Goal: Information Seeking & Learning: Check status

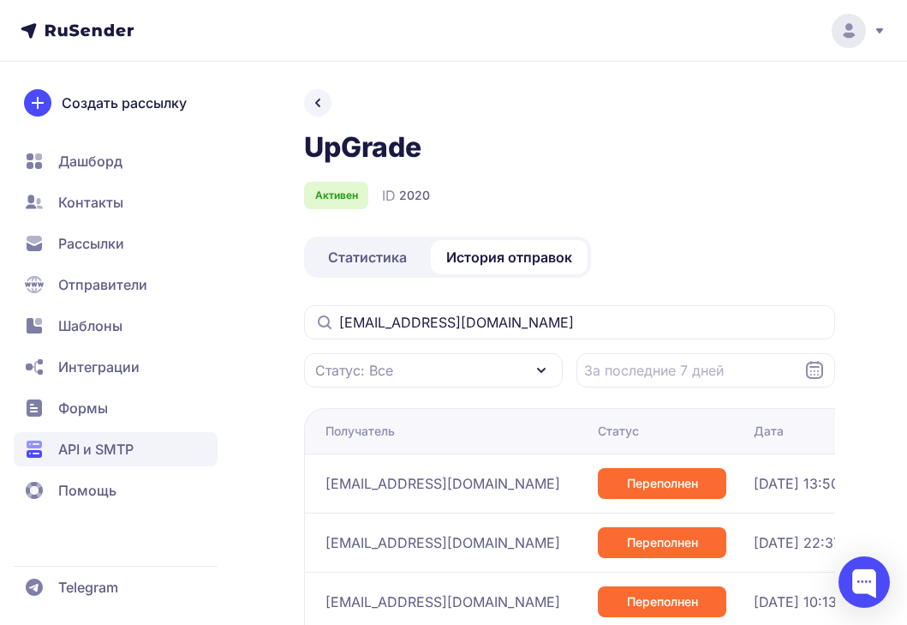
scroll to position [209, 0]
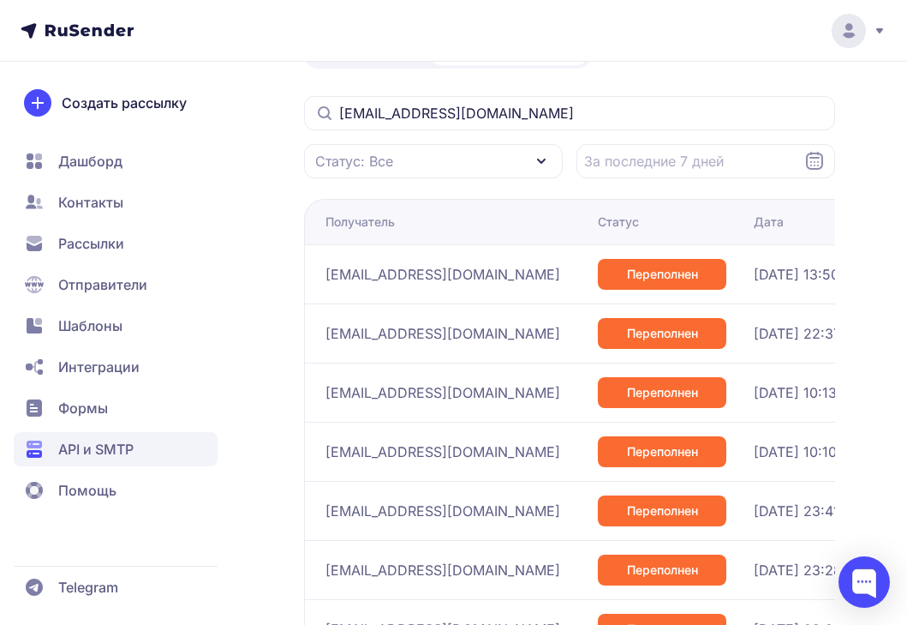
click at [453, 101] on input "[EMAIL_ADDRESS][DOMAIN_NAME]" at bounding box center [569, 113] width 531 height 34
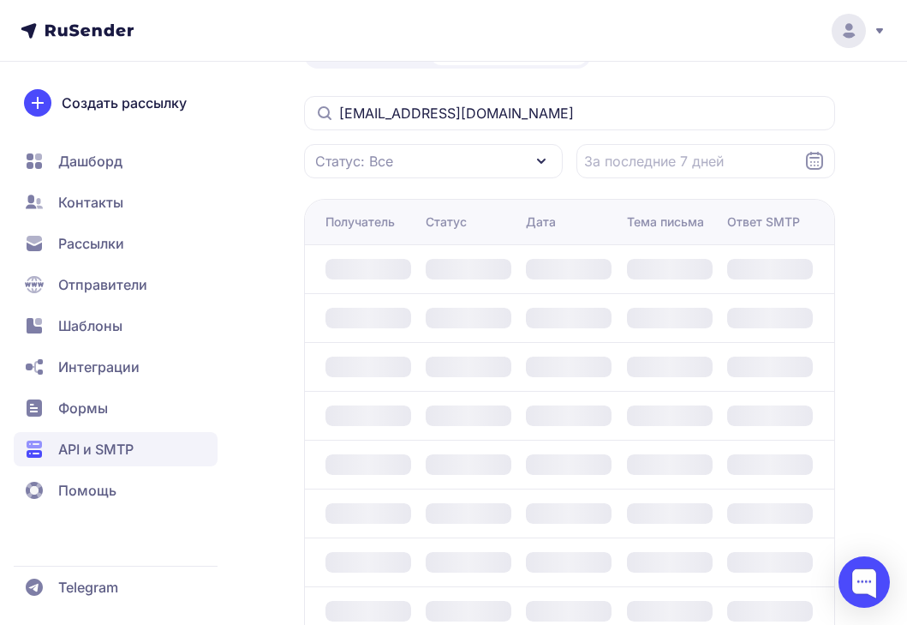
scroll to position [137, 0]
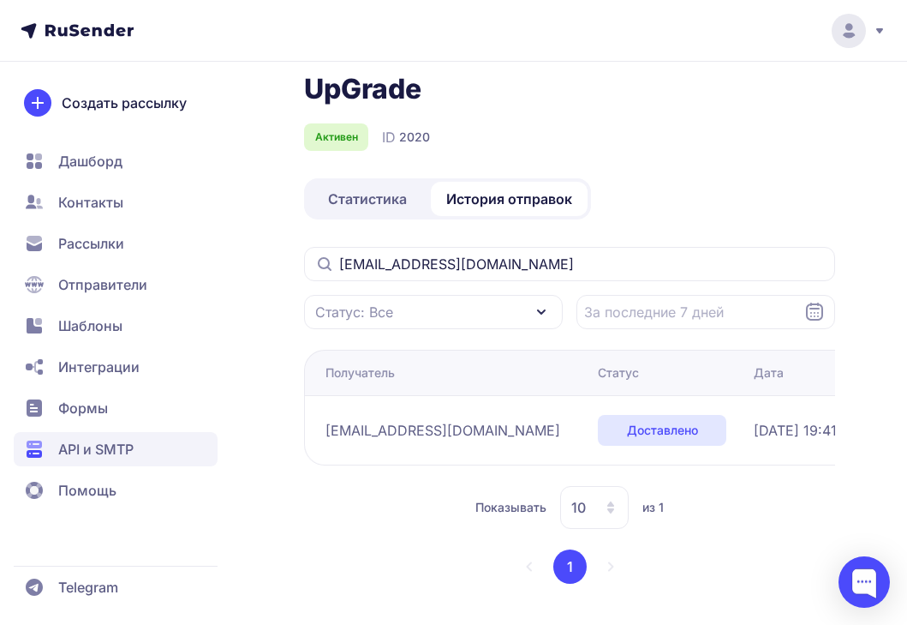
scroll to position [59, 0]
click at [425, 250] on input "[EMAIL_ADDRESS][DOMAIN_NAME]" at bounding box center [569, 264] width 531 height 34
paste input "0919"
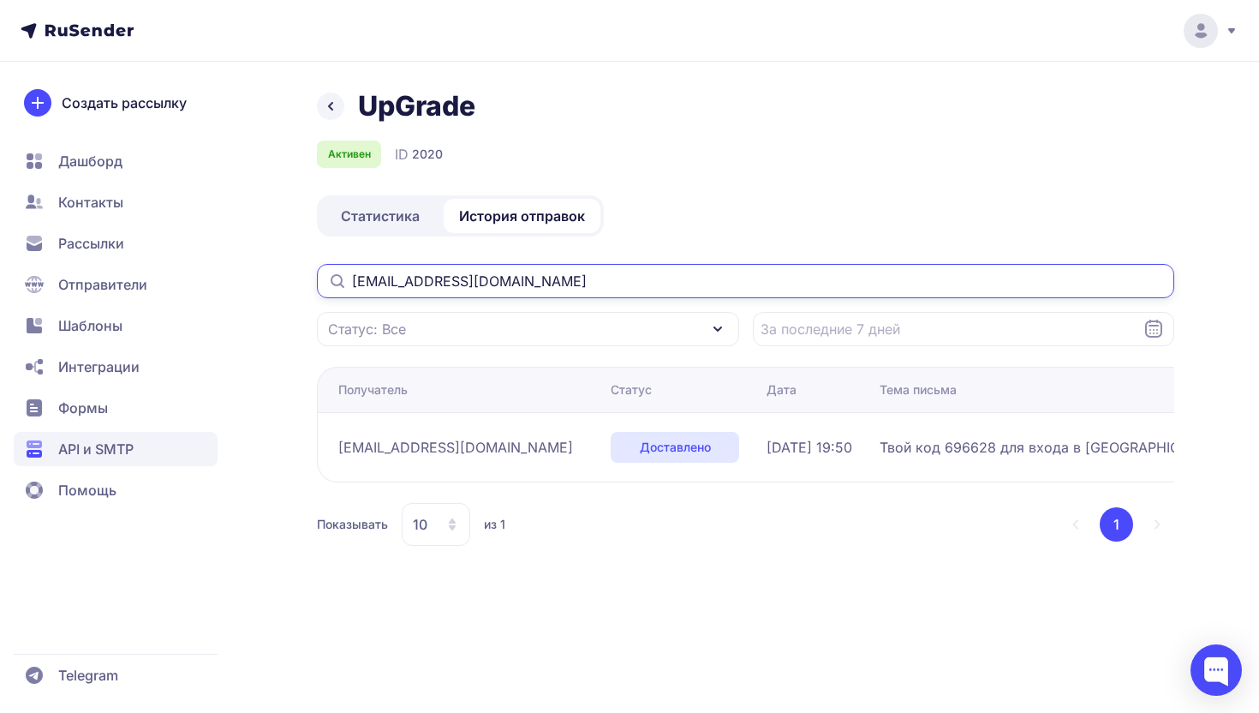
click at [422, 278] on input "[EMAIL_ADDRESS][DOMAIN_NAME]" at bounding box center [746, 281] width 858 height 34
type input "[EMAIL_ADDRESS][DOMAIN_NAME]"
